Goal: Check status: Check status

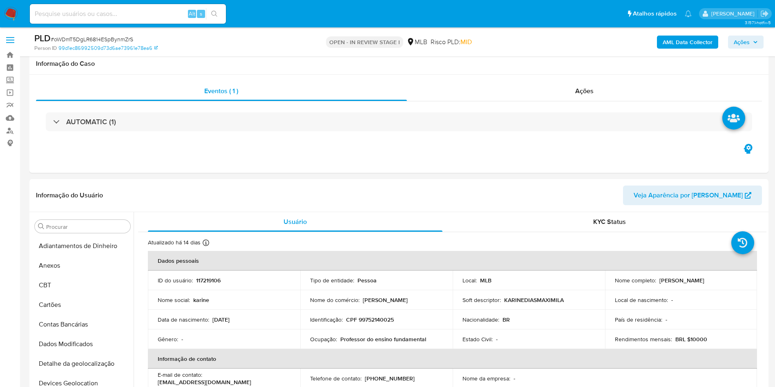
select select "10"
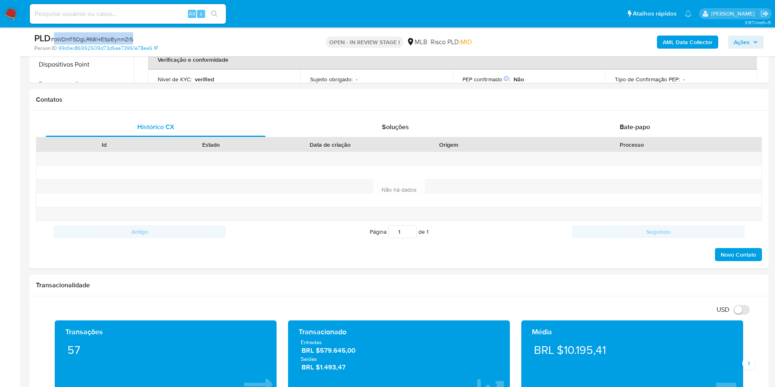
scroll to position [365, 0]
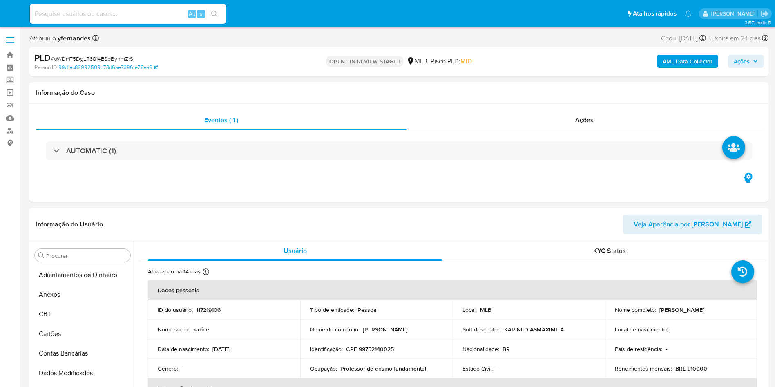
select select "10"
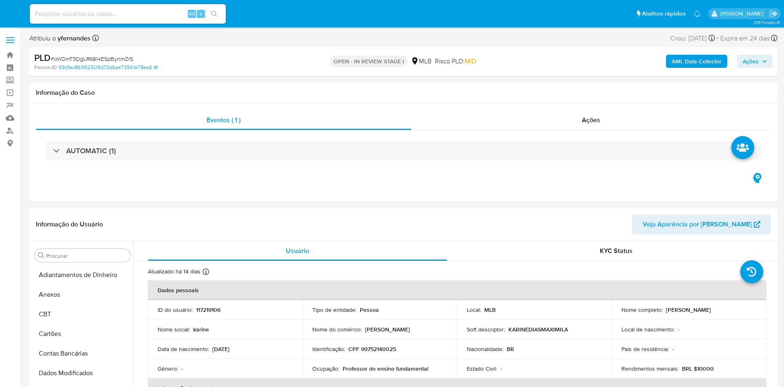
select select "10"
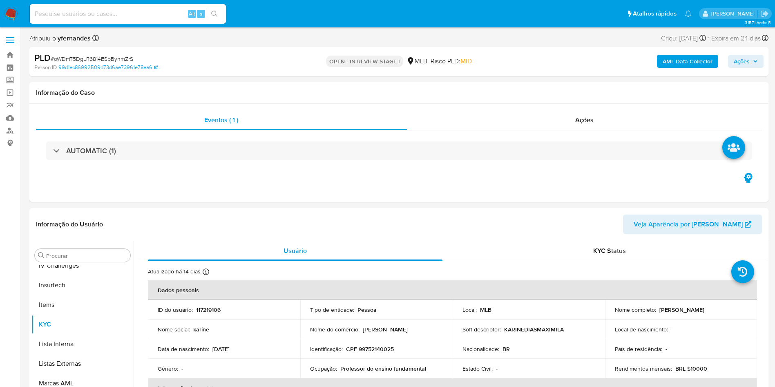
scroll to position [365, 0]
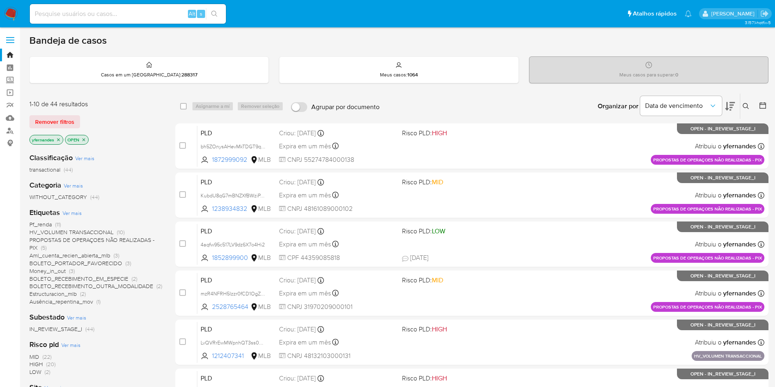
click at [169, 10] on input at bounding box center [128, 14] width 196 height 11
paste input "O2gSjWxvkYNe0YUxtkQzbtai"
type input "O2gSjWxvkYNe0YUxtkQzbtai"
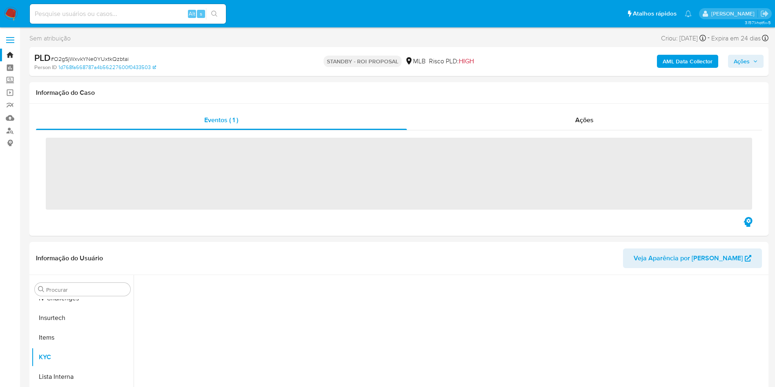
scroll to position [365, 0]
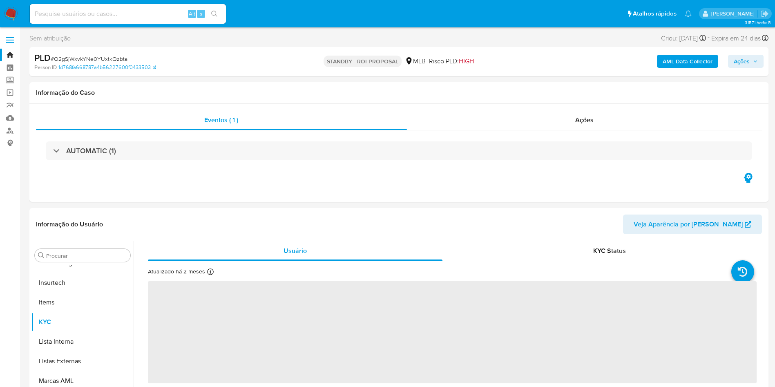
select select "10"
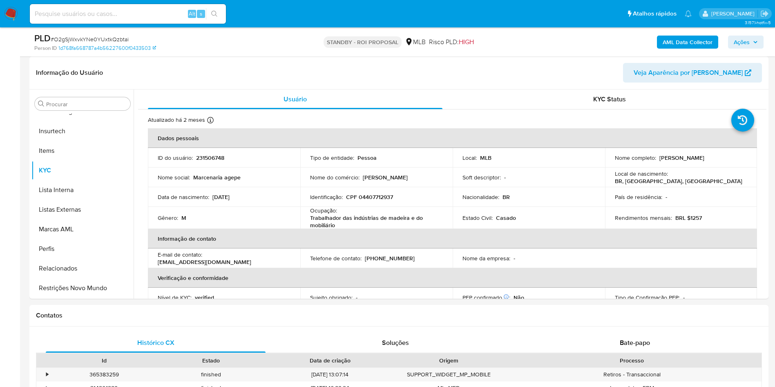
scroll to position [61, 0]
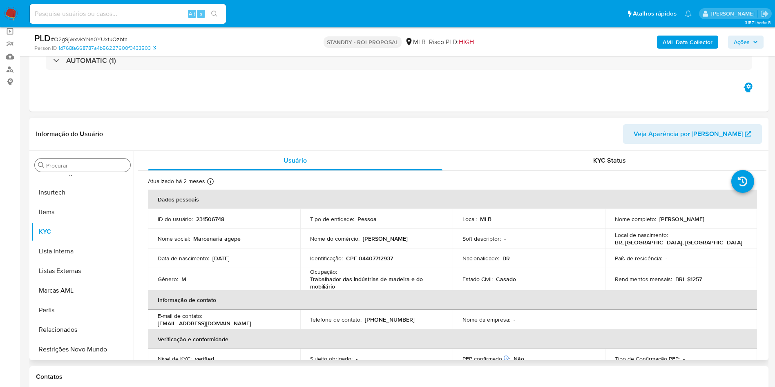
click at [74, 160] on div "Procurar" at bounding box center [83, 164] width 96 height 13
drag, startPoint x: 56, startPoint y: 174, endPoint x: 76, endPoint y: 162, distance: 23.8
click at [56, 174] on div "Procurar Adiantamentos de Dinheiro Anexos CBT Cartões Contas Bancárias Dados Mo…" at bounding box center [82, 256] width 102 height 208
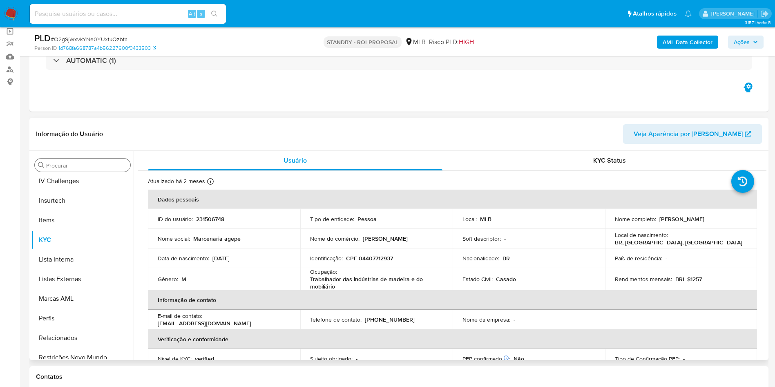
click at [76, 162] on input "Procurar" at bounding box center [86, 165] width 81 height 7
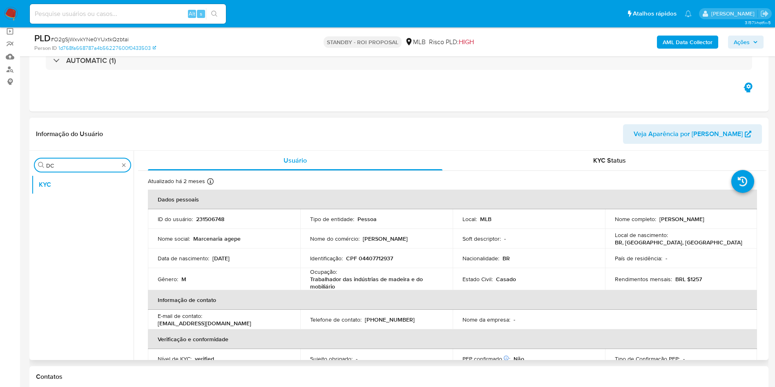
scroll to position [0, 0]
click at [73, 187] on button "Documentação" at bounding box center [79, 185] width 96 height 20
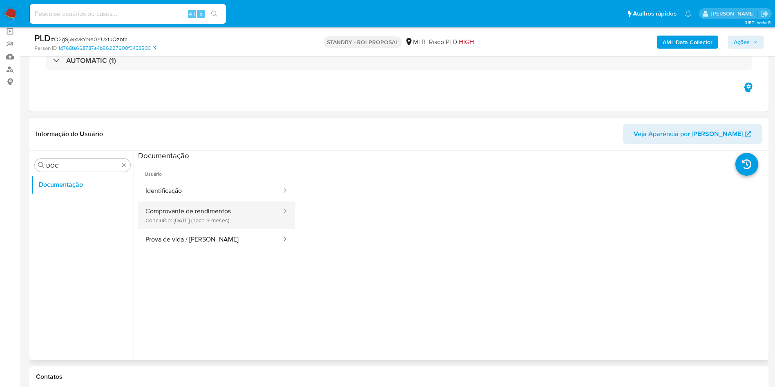
click at [141, 209] on button "Comprovante de rendimentos Concluído: 12/12/2024 (hace 9 meses)" at bounding box center [210, 215] width 144 height 28
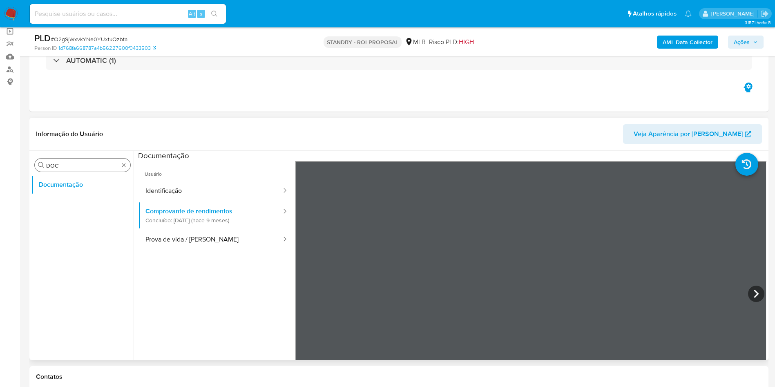
click at [87, 167] on input "DOC" at bounding box center [82, 165] width 73 height 7
type input "KY"
click at [47, 213] on button "KYC" at bounding box center [79, 204] width 96 height 20
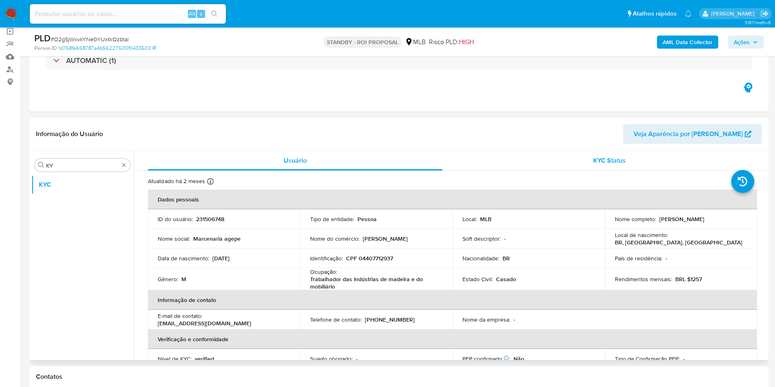
click at [561, 154] on div "KYC Status" at bounding box center [609, 161] width 294 height 20
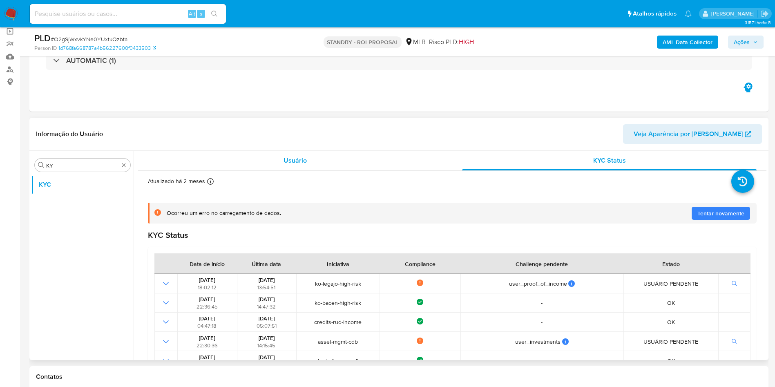
click at [273, 157] on div "Usuário" at bounding box center [295, 161] width 294 height 20
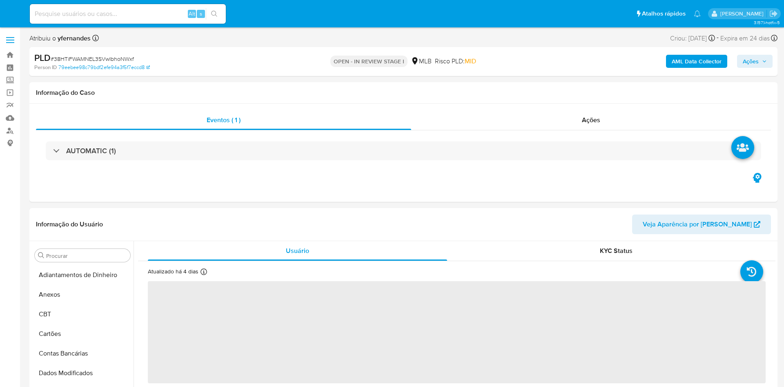
select select "10"
